Goal: Task Accomplishment & Management: Use online tool/utility

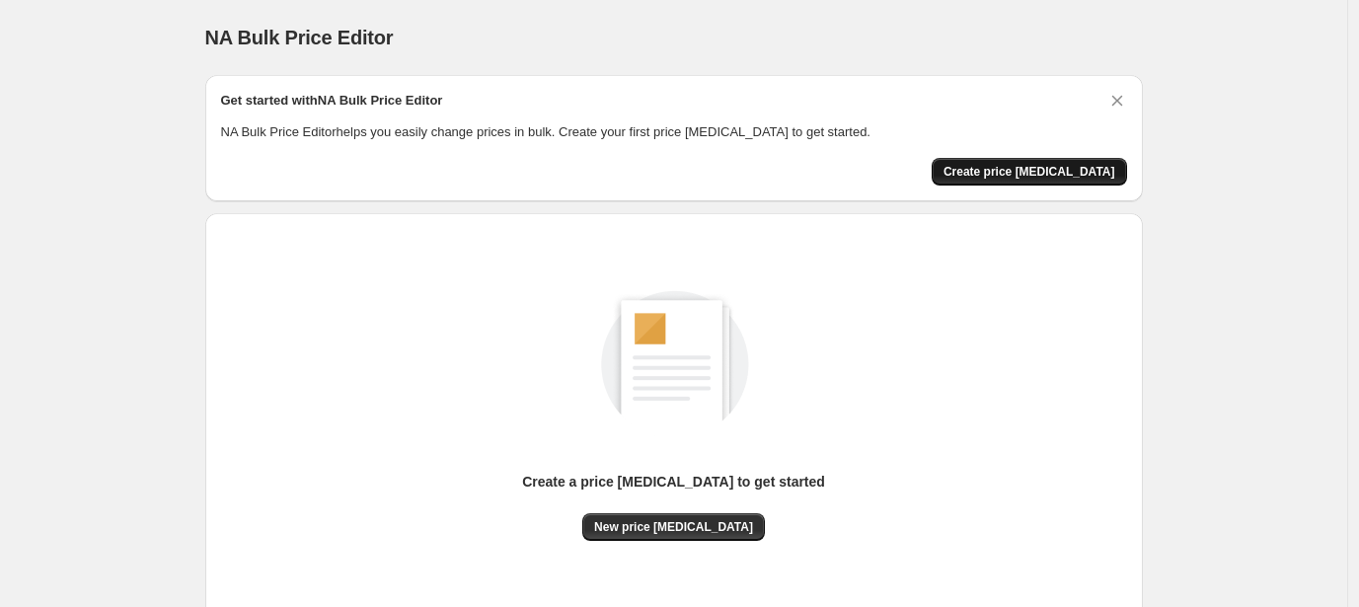
click at [1081, 175] on span "Create price change job" at bounding box center [1029, 172] width 172 height 16
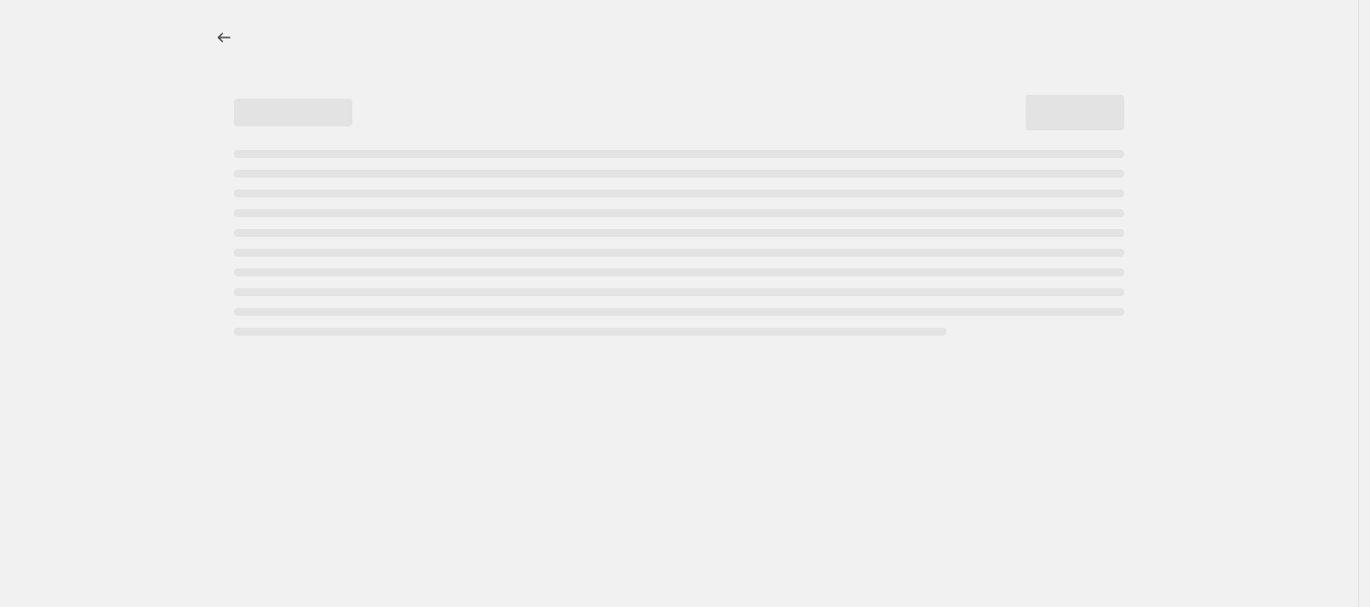
select select "percentage"
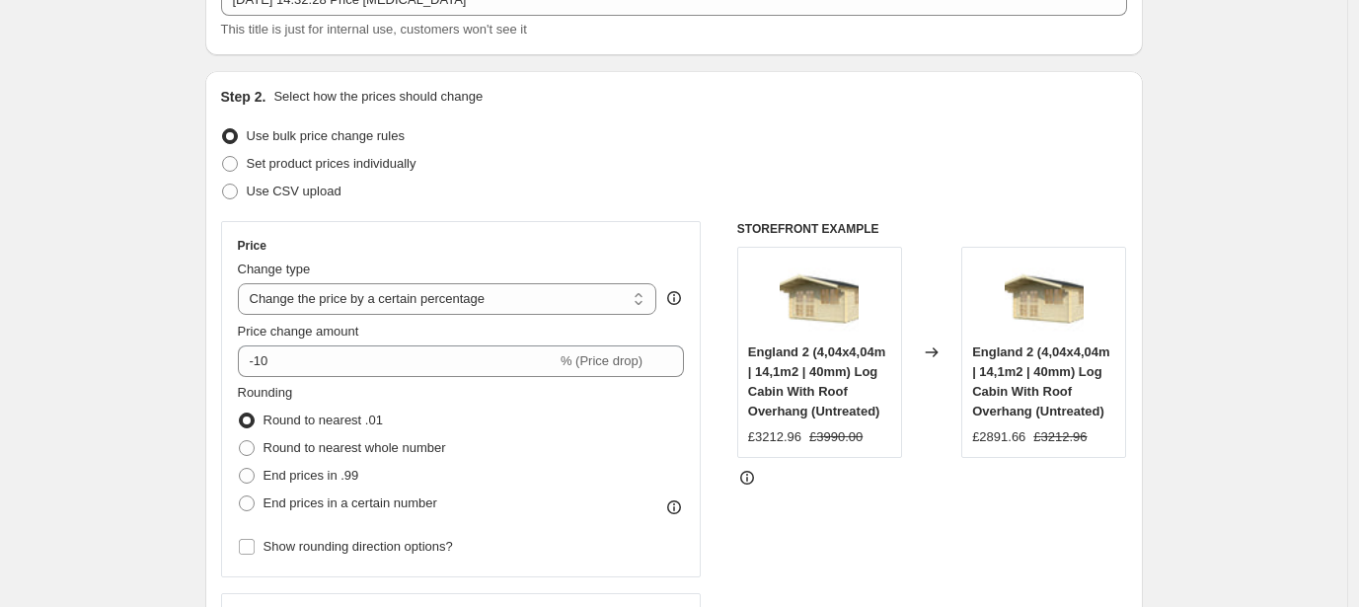
scroll to position [322, 0]
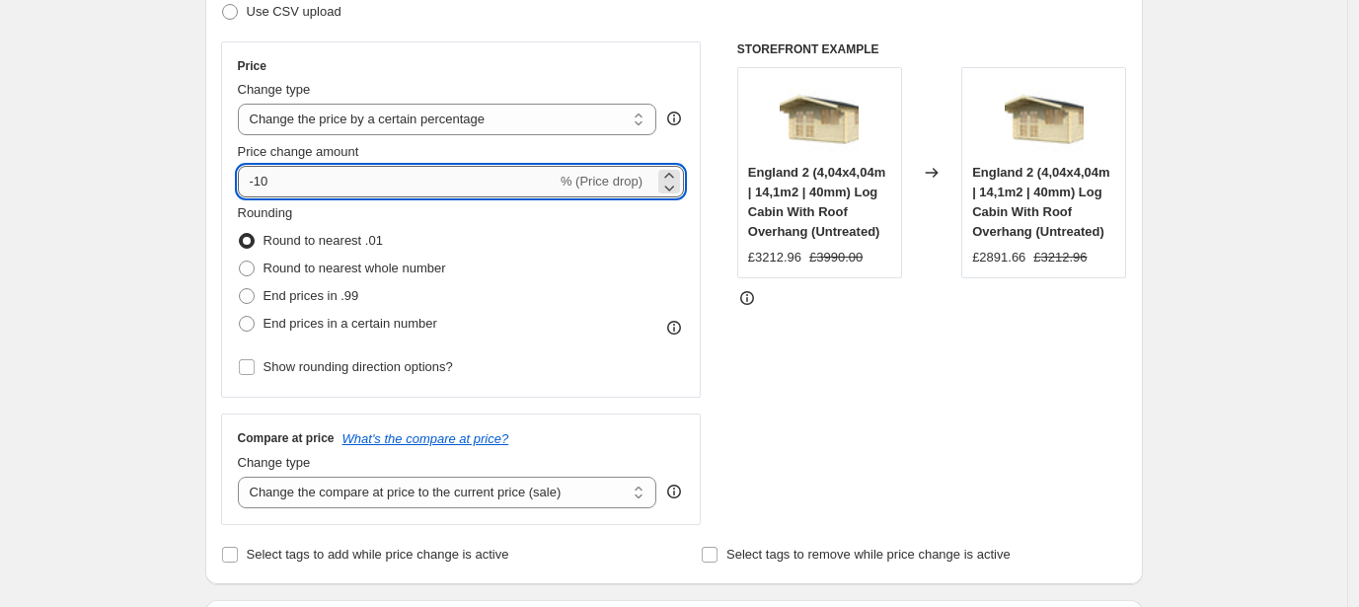
click at [391, 173] on input "-10" at bounding box center [397, 182] width 319 height 32
type input "-1"
type input "-34"
click at [366, 334] on span "End prices in a certain number" at bounding box center [350, 324] width 174 height 20
click at [240, 317] on input "End prices in a certain number" at bounding box center [239, 316] width 1 height 1
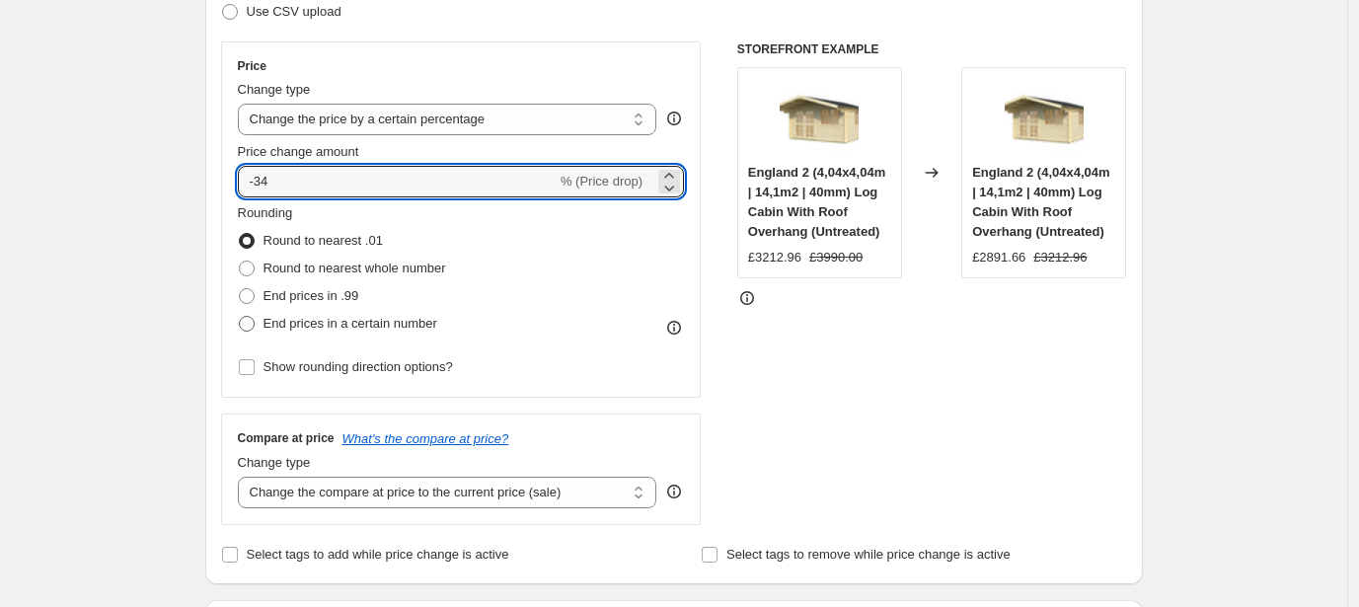
radio input "true"
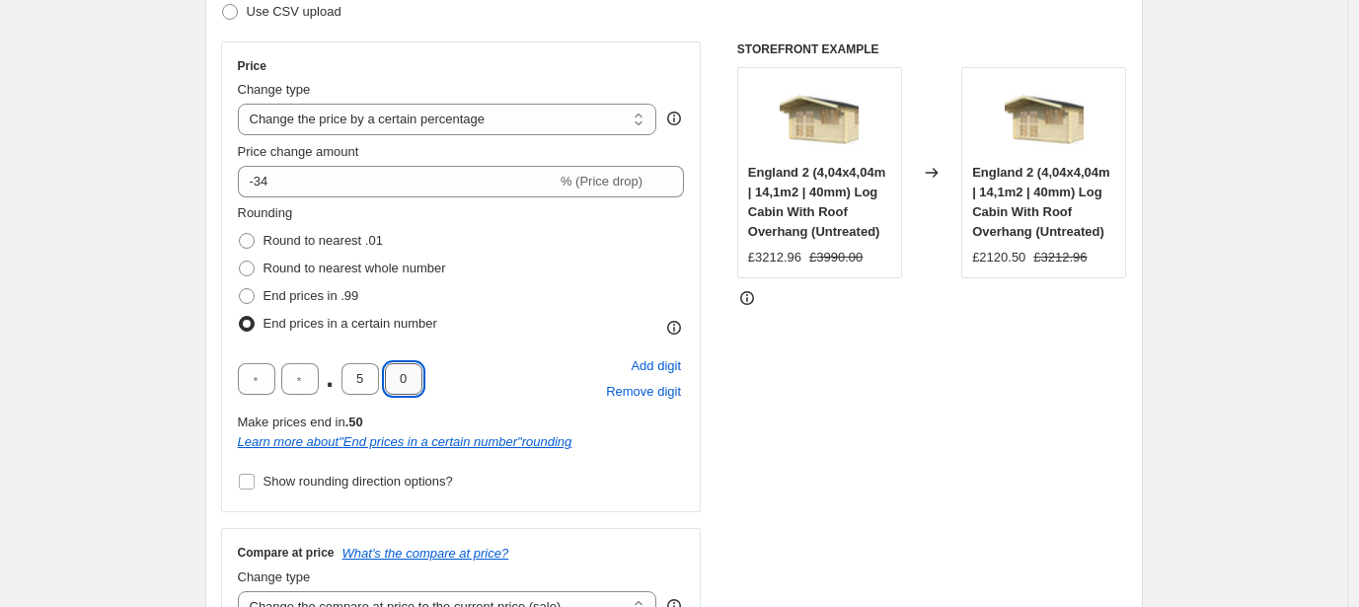
click at [422, 382] on input "0" at bounding box center [403, 379] width 37 height 32
type input "9"
click at [364, 387] on input "5" at bounding box center [359, 379] width 37 height 32
type input "9"
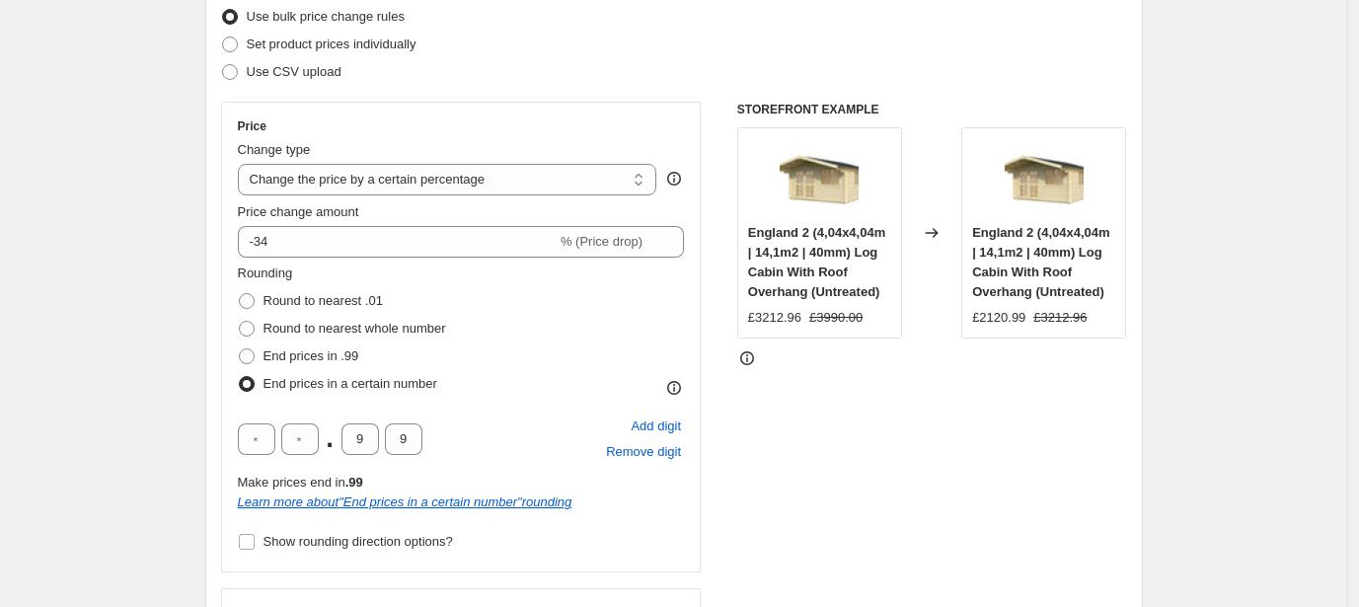
scroll to position [442, 0]
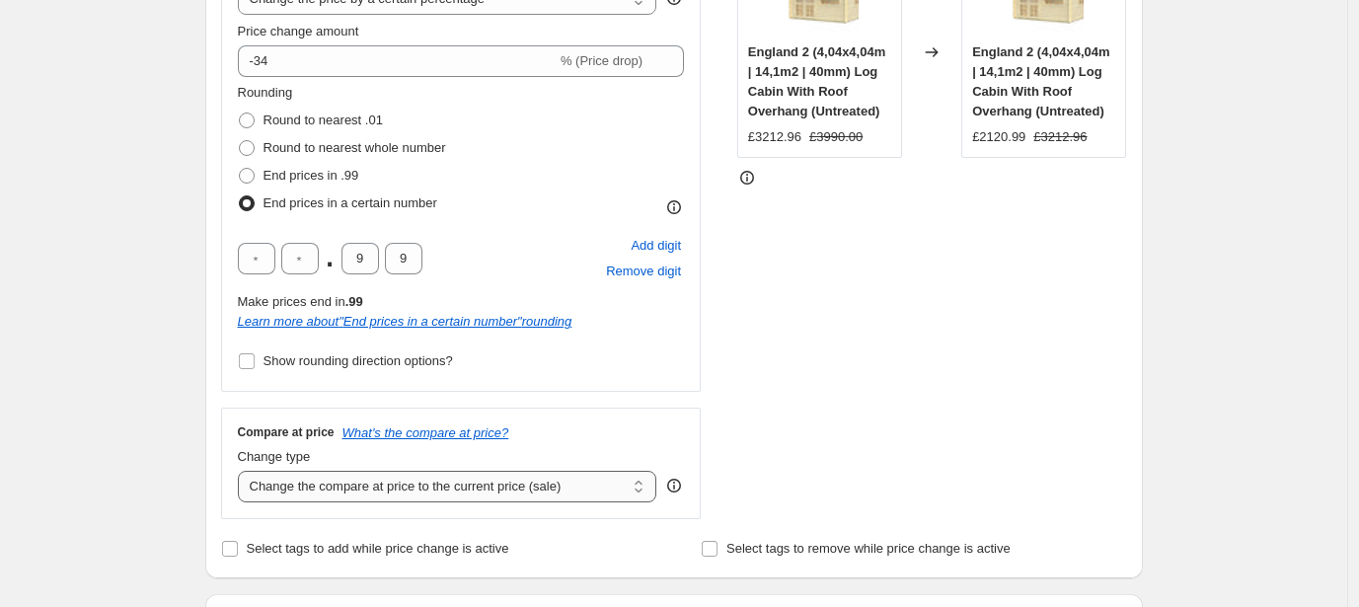
click at [349, 488] on select "Change the compare at price to the current price (sale) Change the compare at p…" at bounding box center [447, 487] width 419 height 32
select select "remove"
click at [85, 398] on div "Create new price change job. This page is ready Create new price change job Dra…" at bounding box center [673, 617] width 1347 height 2118
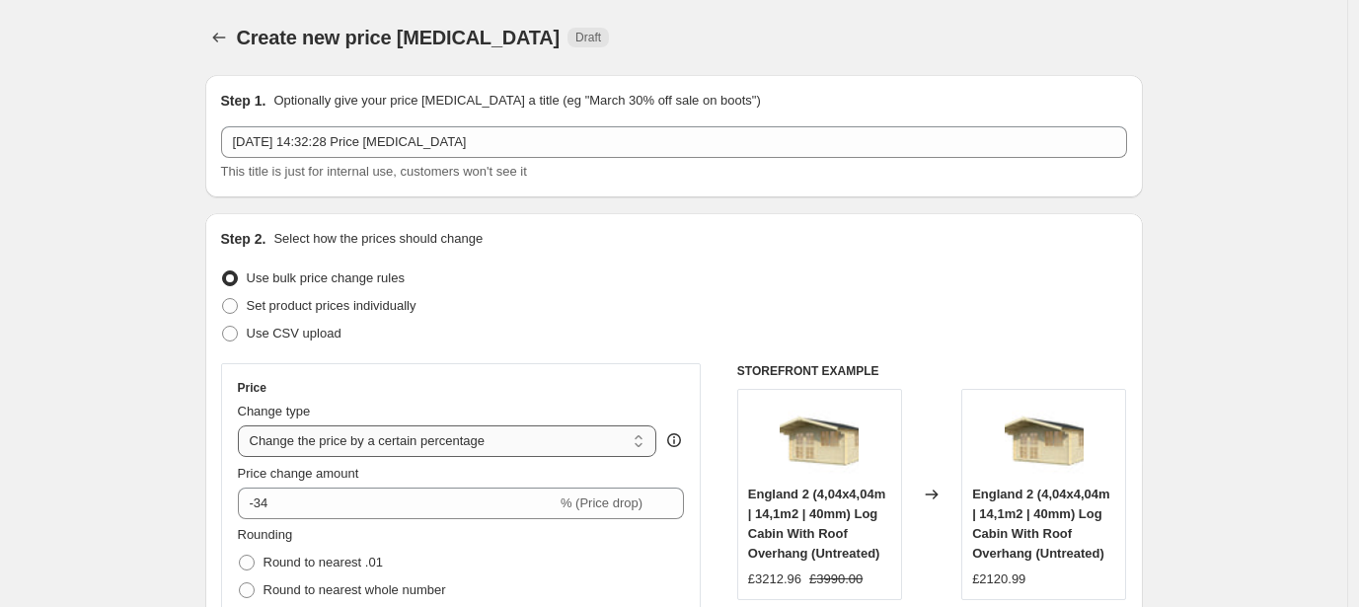
scroll to position [1512, 0]
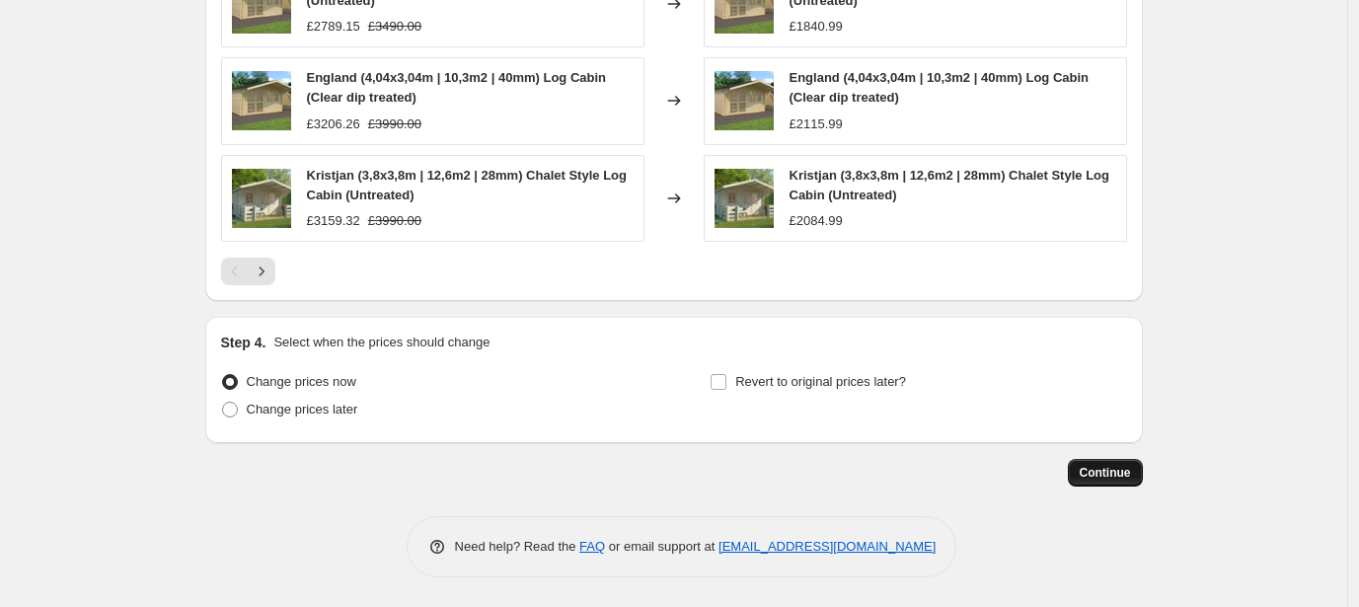
click at [1125, 475] on span "Continue" at bounding box center [1104, 473] width 51 height 16
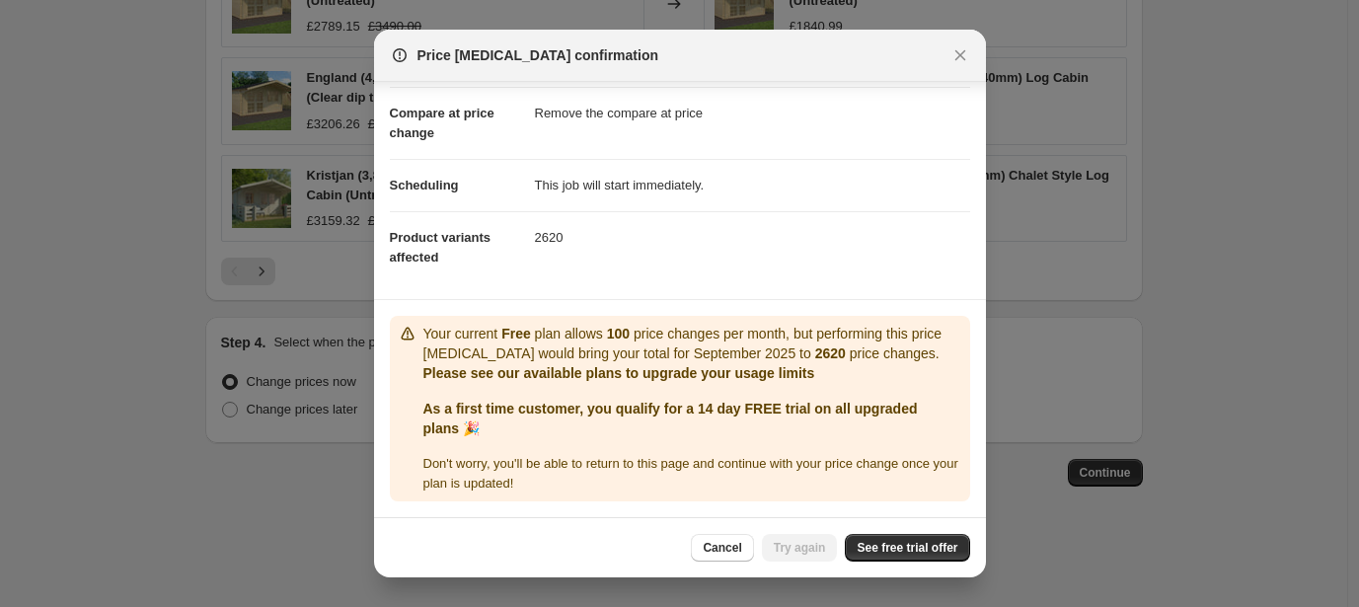
scroll to position [102, 0]
click at [906, 555] on span "See free trial offer" at bounding box center [906, 548] width 101 height 16
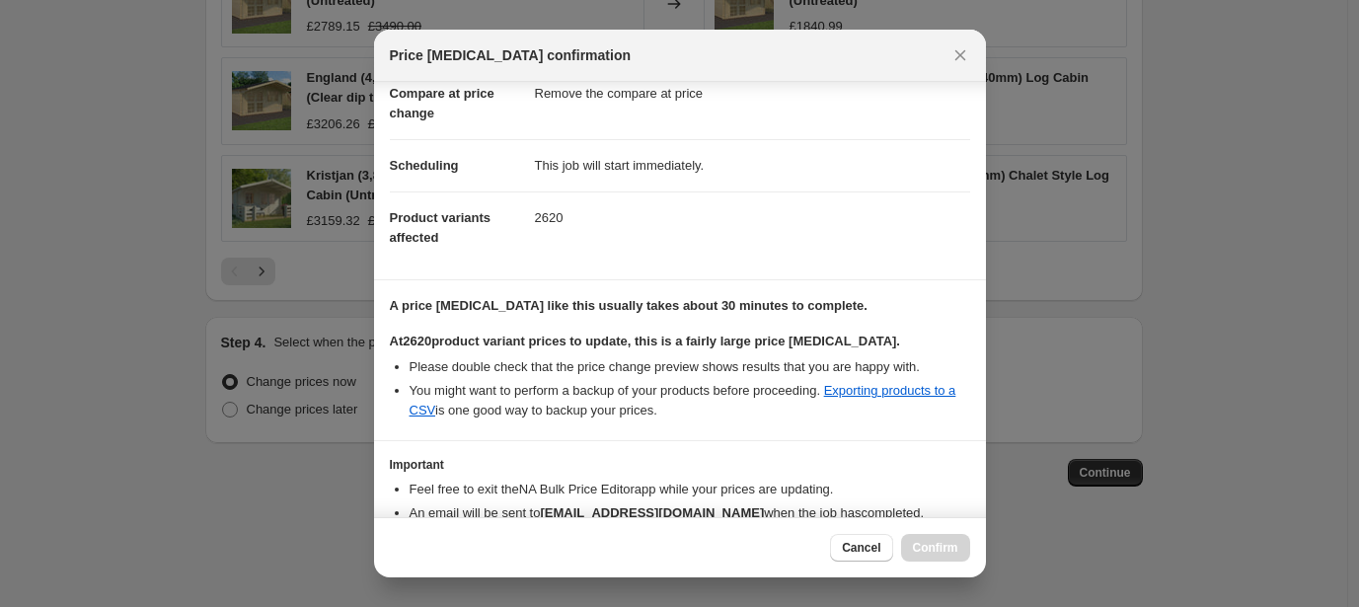
scroll to position [211, 0]
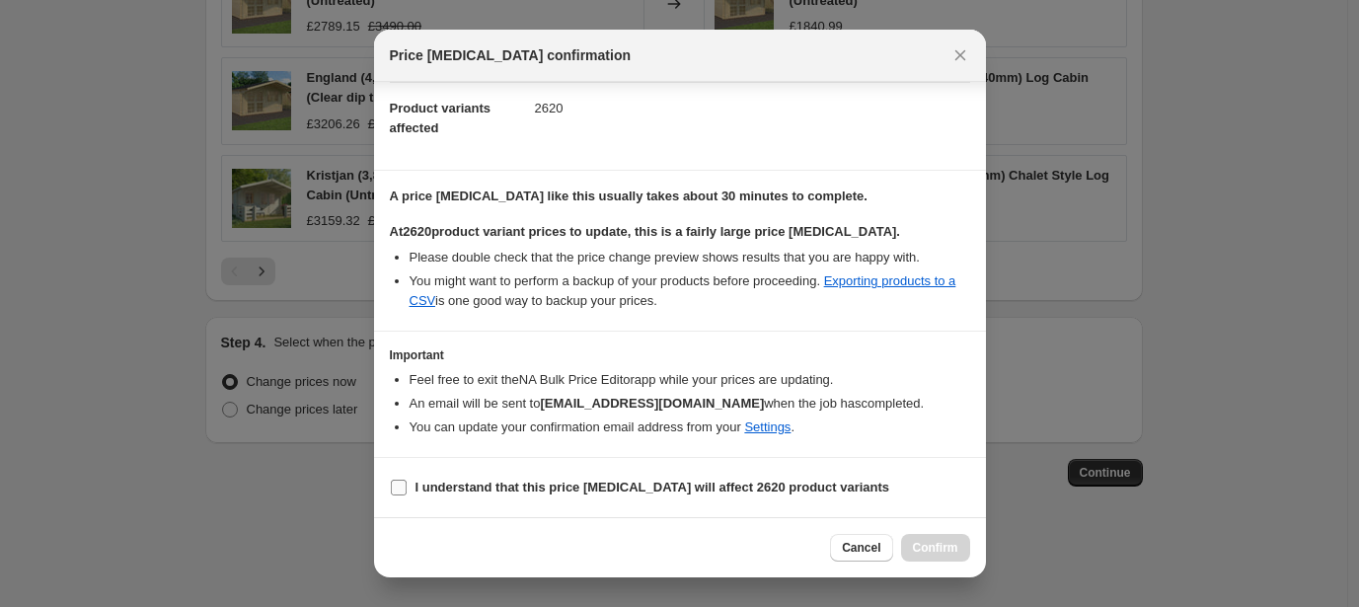
click at [568, 490] on b "I understand that this price change job will affect 2620 product variants" at bounding box center [652, 487] width 475 height 15
click at [407, 490] on input "I understand that this price change job will affect 2620 product variants" at bounding box center [399, 488] width 16 height 16
checkbox input "true"
click at [952, 555] on span "Confirm" at bounding box center [935, 548] width 45 height 16
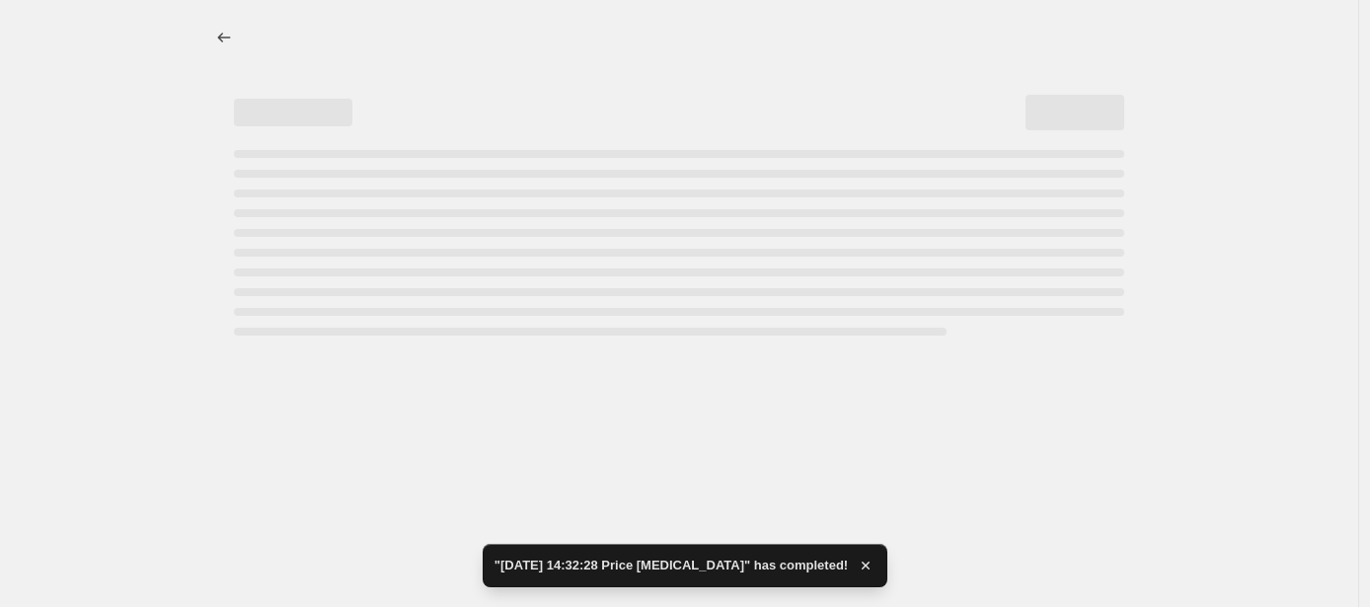
select select "percentage"
select select "remove"
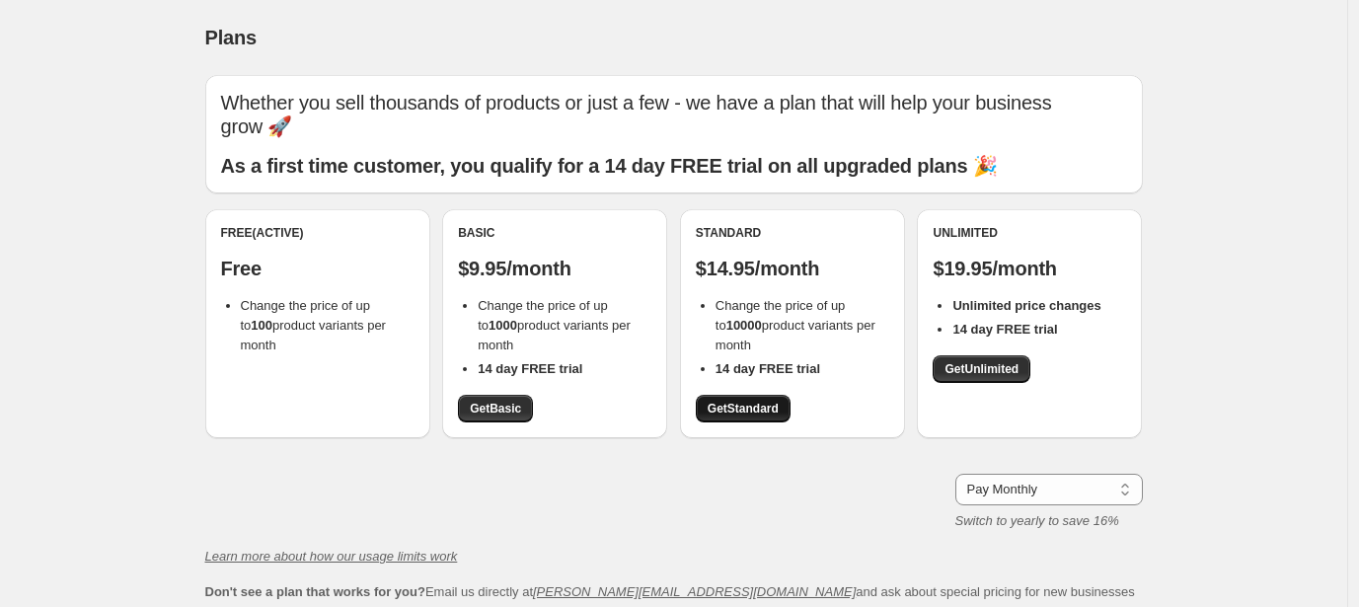
click at [754, 401] on span "Get Standard" at bounding box center [742, 409] width 71 height 16
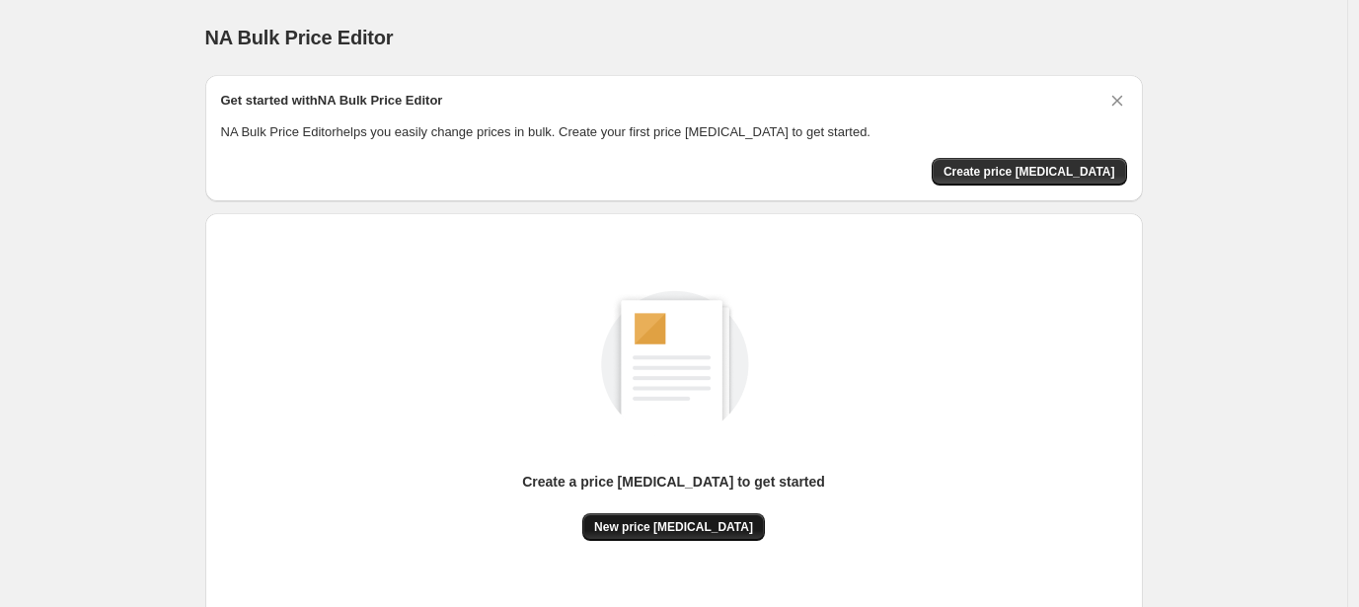
click at [708, 526] on span "New price [MEDICAL_DATA]" at bounding box center [673, 527] width 159 height 16
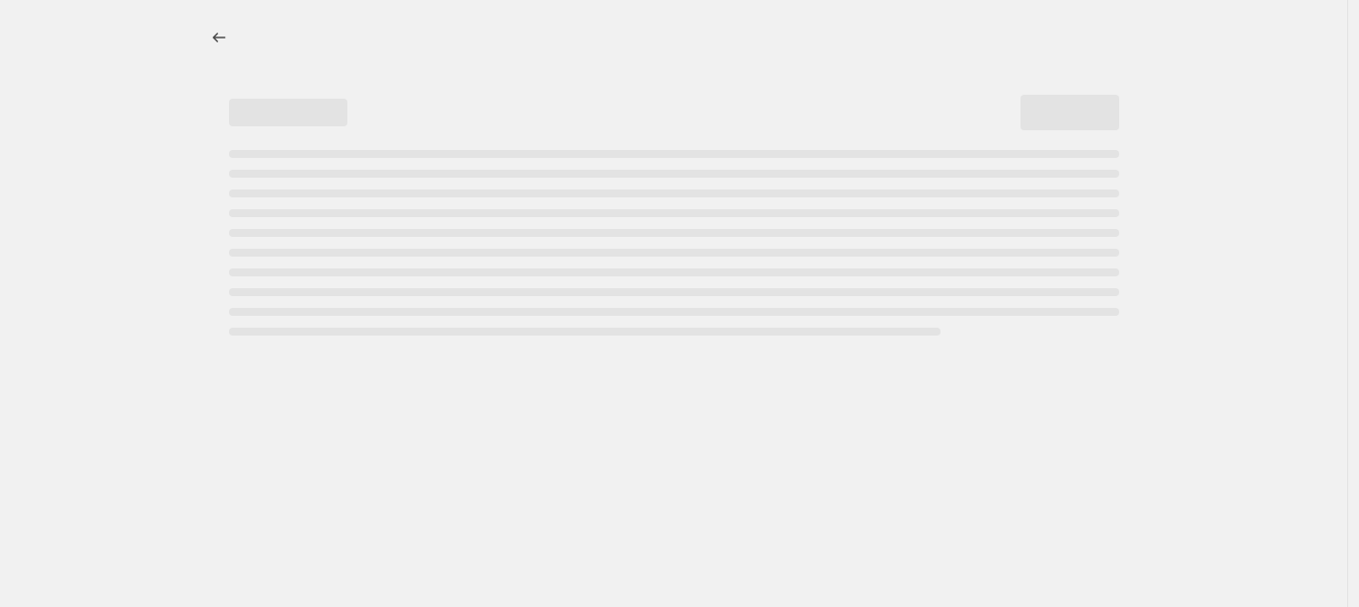
select select "percentage"
